Goal: Transaction & Acquisition: Book appointment/travel/reservation

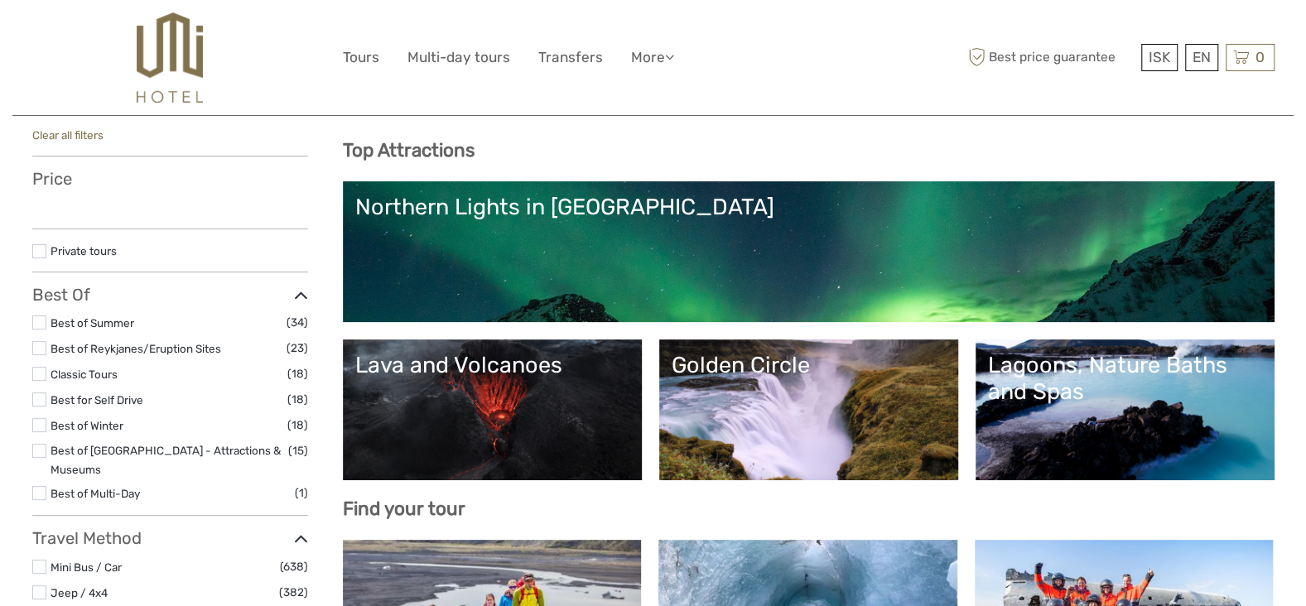
select select
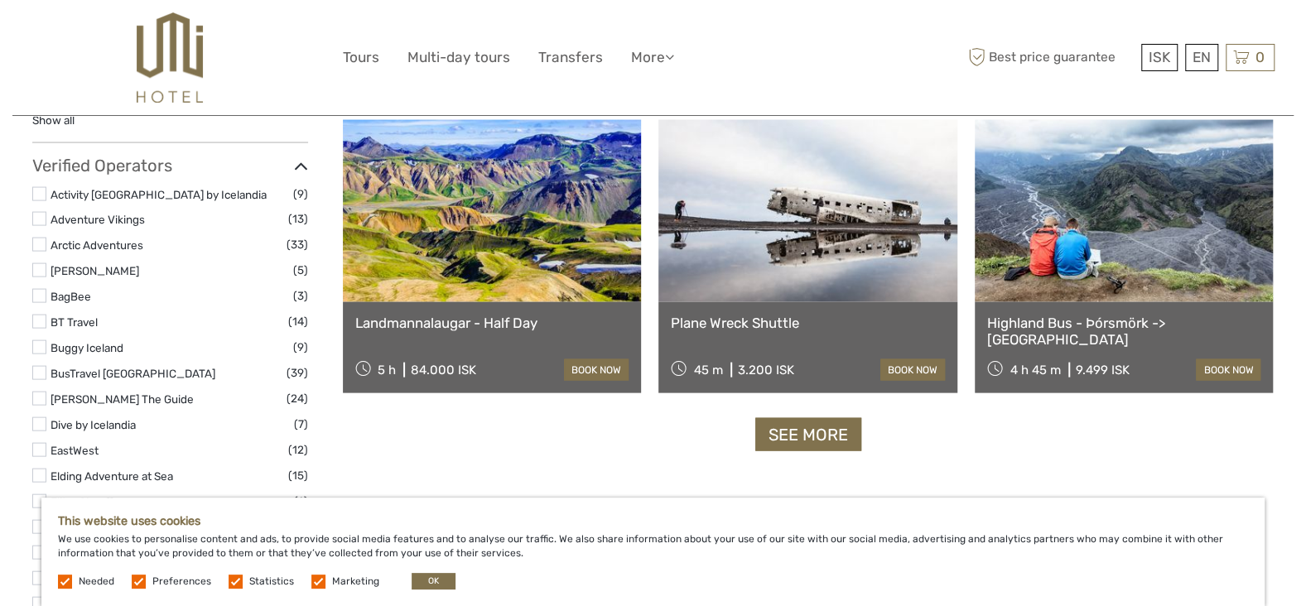
scroll to position [1989, 0]
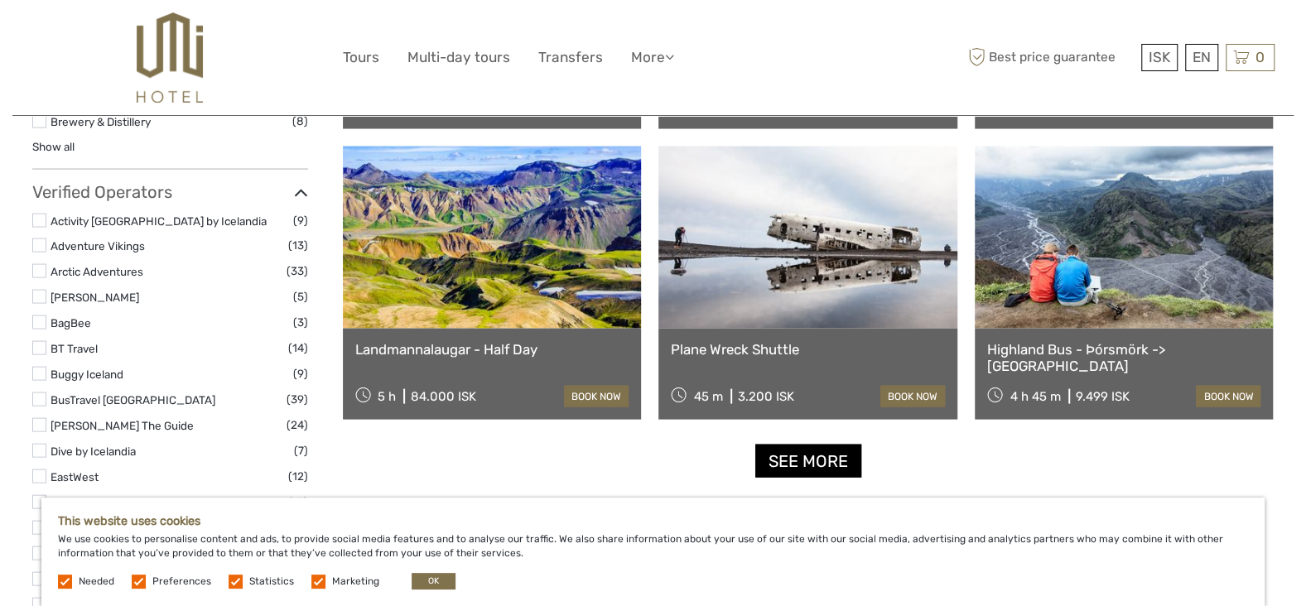
click at [830, 459] on link "See more" at bounding box center [808, 462] width 106 height 34
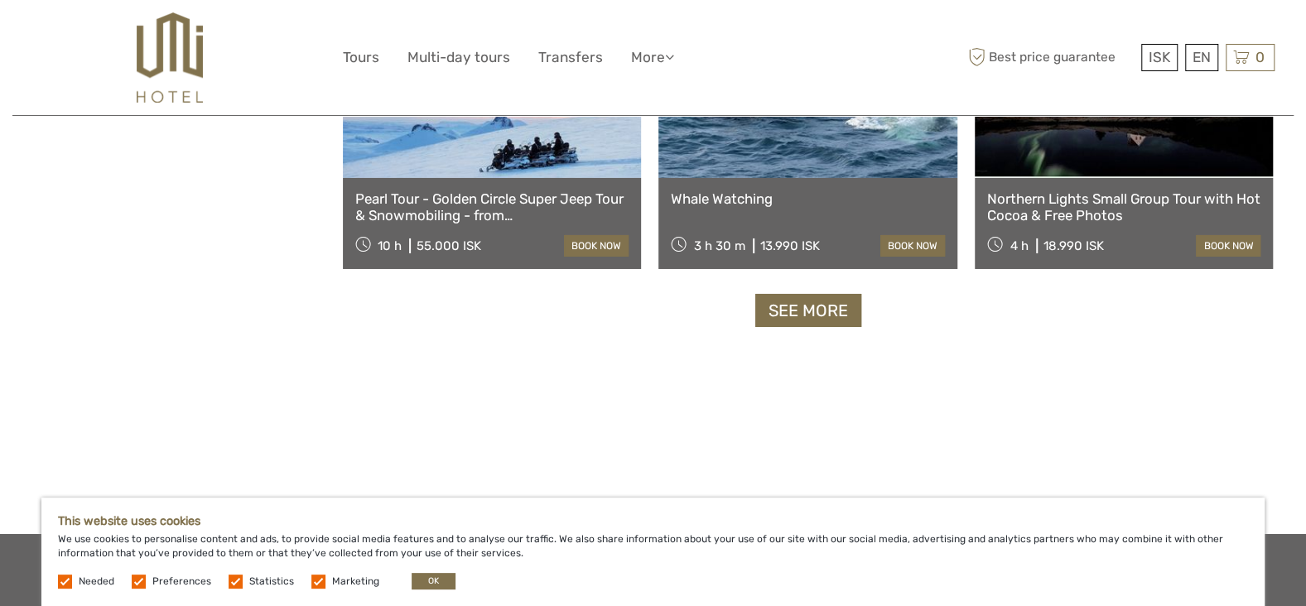
scroll to position [3497, 0]
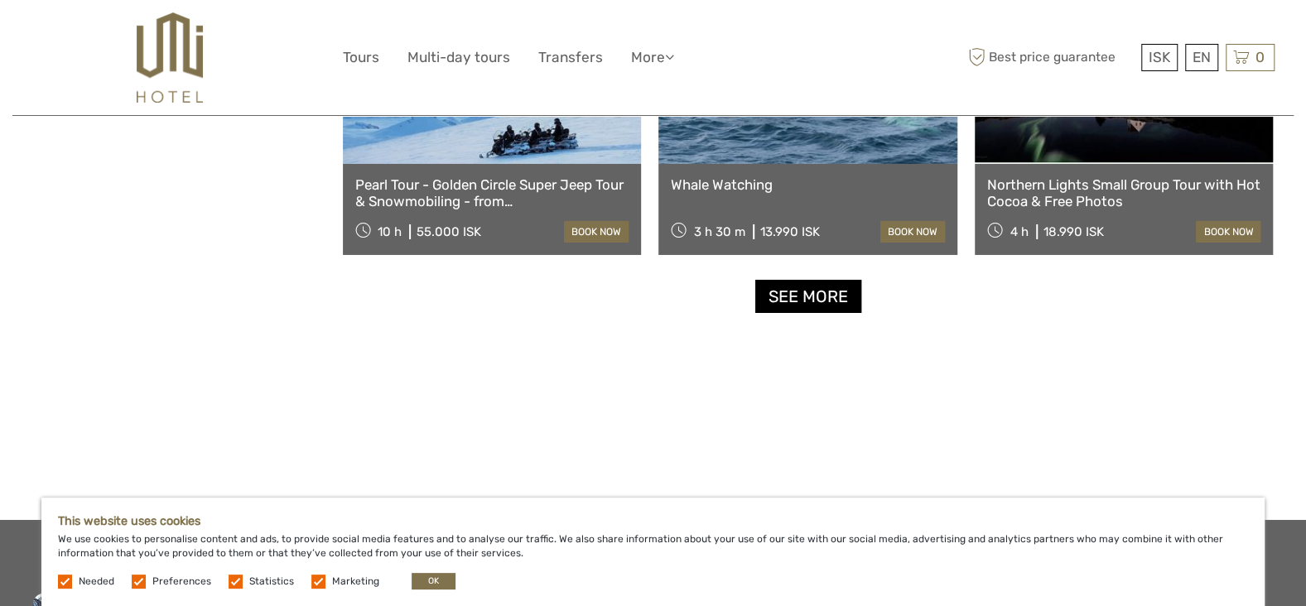
click at [791, 303] on link "See more" at bounding box center [808, 297] width 106 height 34
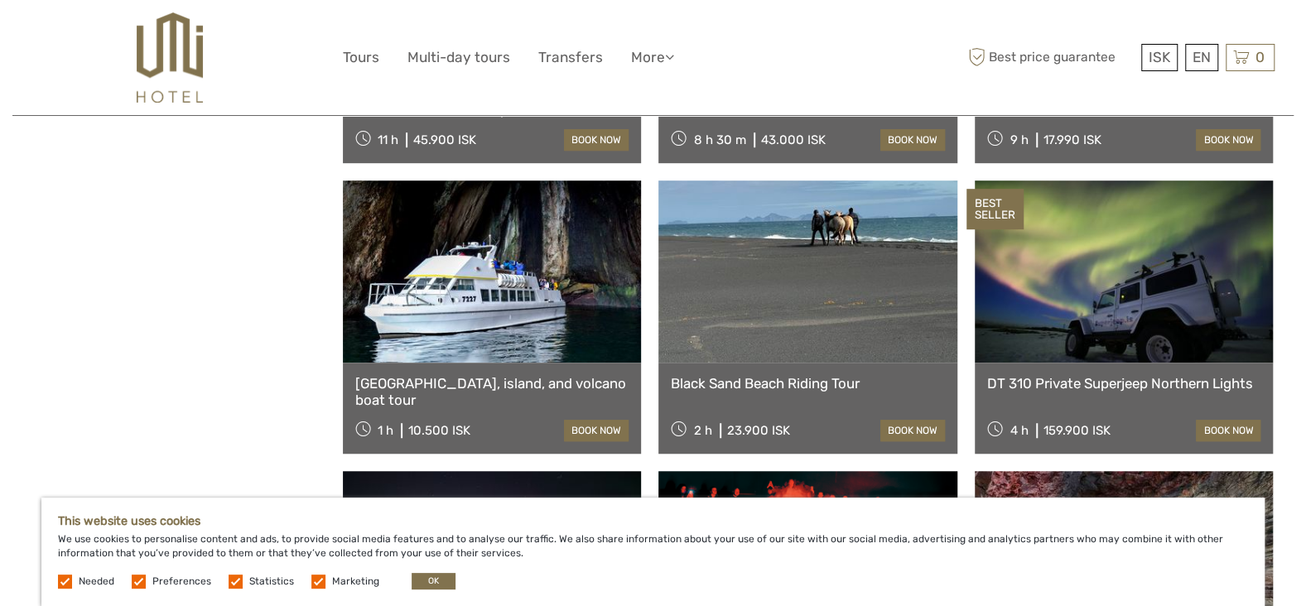
scroll to position [4461, 0]
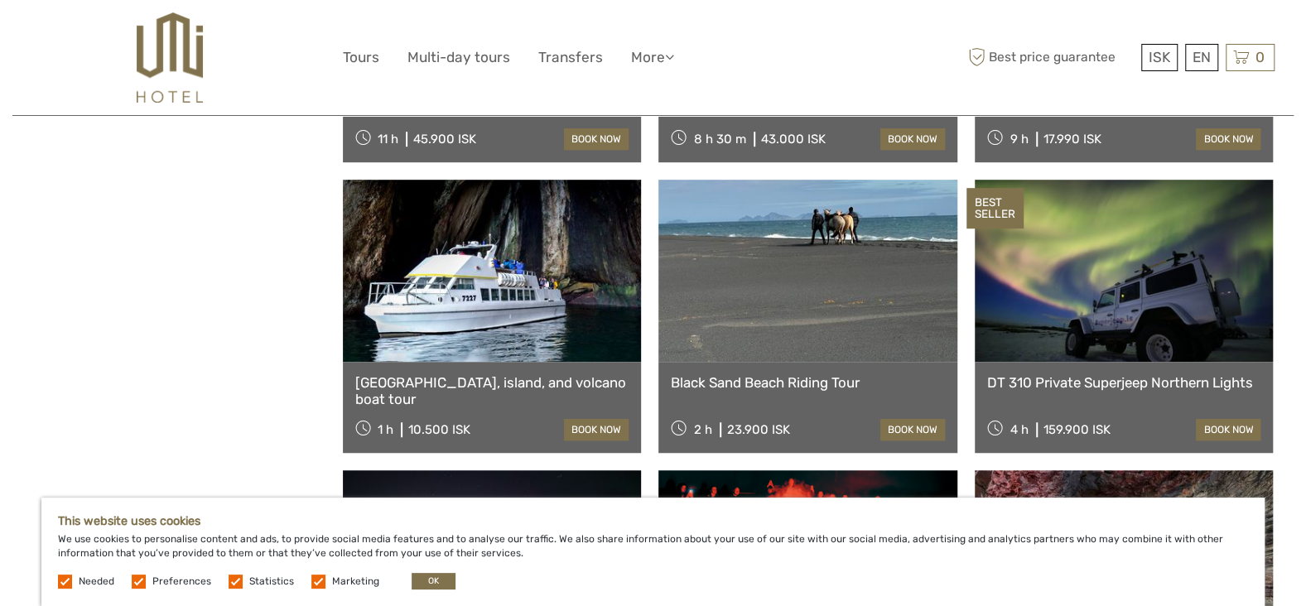
click at [880, 275] on link at bounding box center [807, 271] width 299 height 182
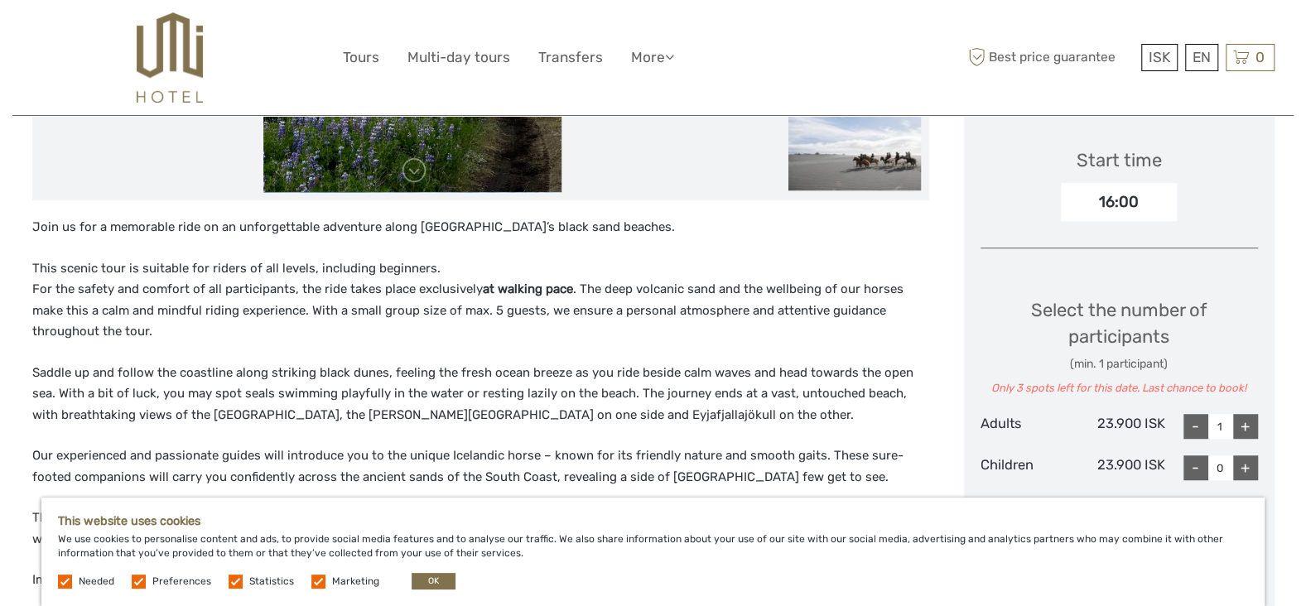
scroll to position [542, 0]
